Goal: Task Accomplishment & Management: Use online tool/utility

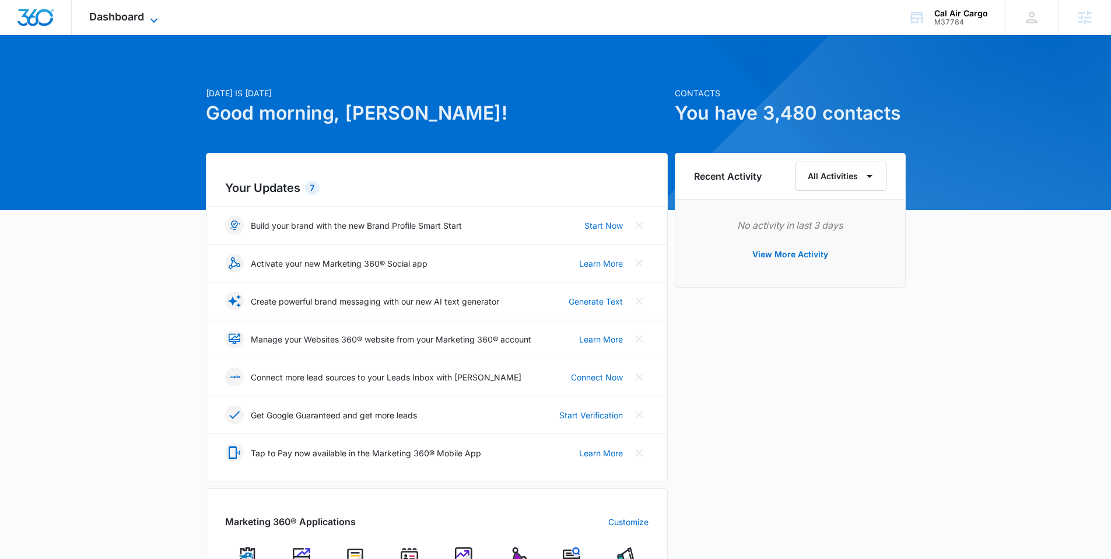
click at [126, 11] on span "Dashboard" at bounding box center [116, 17] width 55 height 12
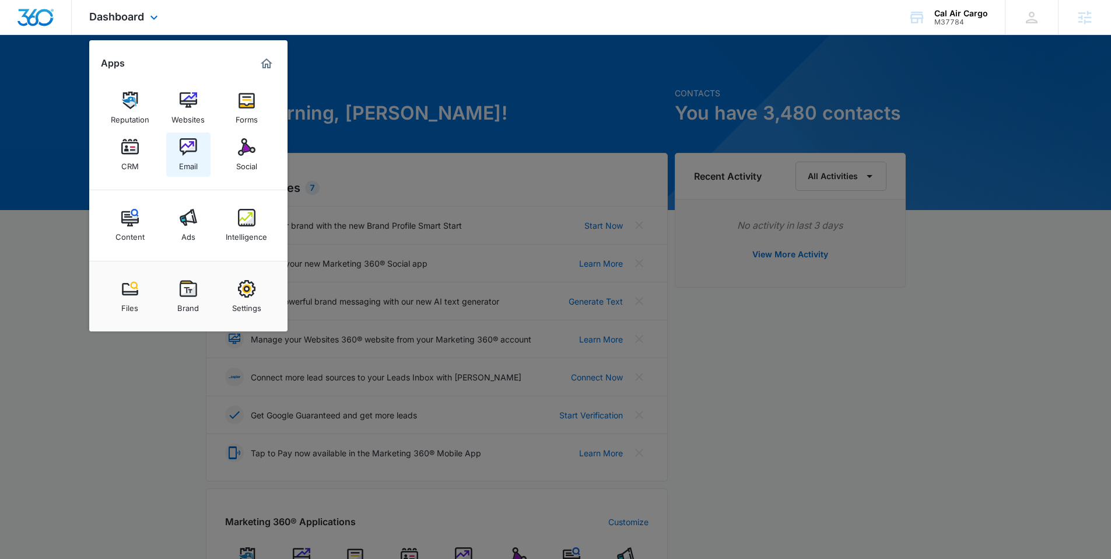
click at [188, 165] on div "Email" at bounding box center [188, 163] width 19 height 15
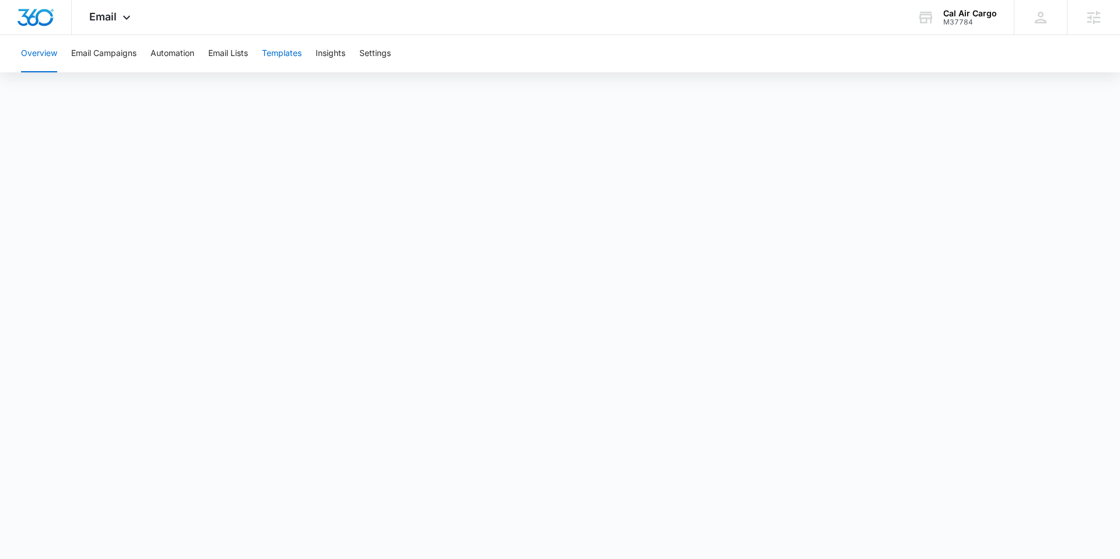
click at [290, 55] on button "Templates" at bounding box center [282, 53] width 40 height 37
click at [172, 51] on button "Automation" at bounding box center [173, 53] width 44 height 37
click at [116, 54] on button "Email Campaigns" at bounding box center [103, 53] width 65 height 37
